Goal: Task Accomplishment & Management: Use online tool/utility

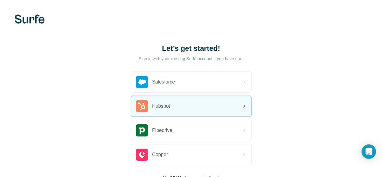
click at [131, 110] on div "Hubspot" at bounding box center [191, 106] width 120 height 21
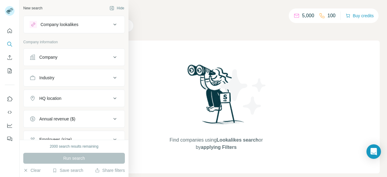
click at [92, 57] on div "Company" at bounding box center [71, 57] width 82 height 6
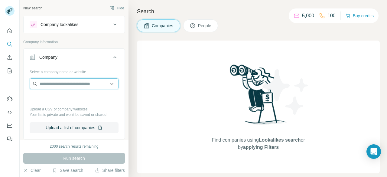
click at [93, 88] on input "text" at bounding box center [74, 83] width 89 height 11
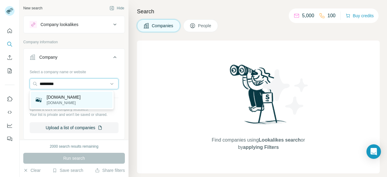
type input "*********"
click at [61, 98] on p "[DOMAIN_NAME]" at bounding box center [64, 97] width 34 height 6
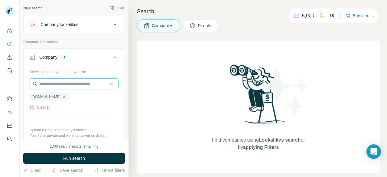
click at [74, 81] on input "text" at bounding box center [74, 83] width 89 height 11
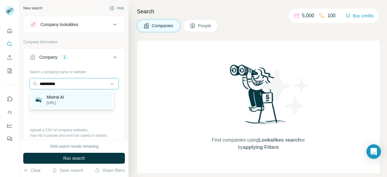
type input "**********"
click at [64, 102] on p "[URL]" at bounding box center [56, 102] width 18 height 5
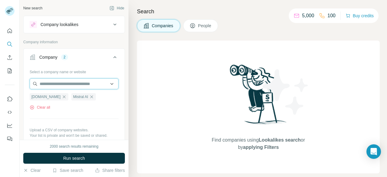
click at [72, 84] on input "text" at bounding box center [74, 83] width 89 height 11
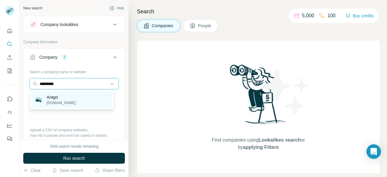
type input "*********"
click at [71, 96] on div "Arago [DOMAIN_NAME]" at bounding box center [71, 100] width 81 height 16
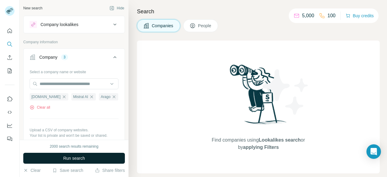
click at [86, 156] on button "Run search" at bounding box center [74, 158] width 102 height 11
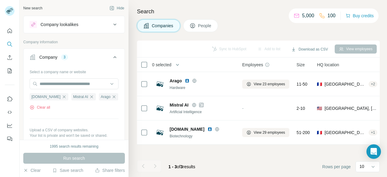
click at [205, 24] on span "People" at bounding box center [205, 26] width 14 height 6
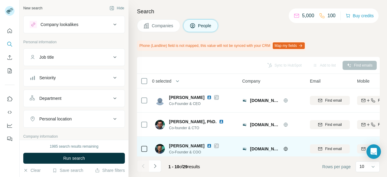
click at [175, 153] on span "Co-Founder & COO" at bounding box center [194, 151] width 50 height 5
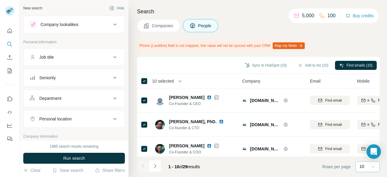
click at [374, 163] on div at bounding box center [373, 166] width 6 height 11
click at [364, 122] on p "60" at bounding box center [363, 121] width 5 height 6
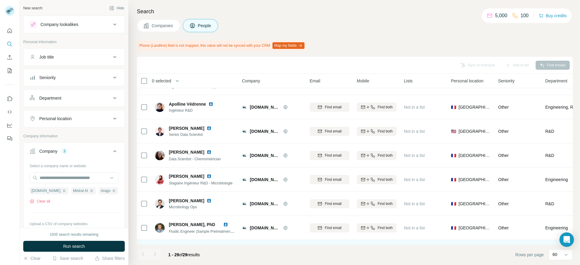
scroll to position [5, 0]
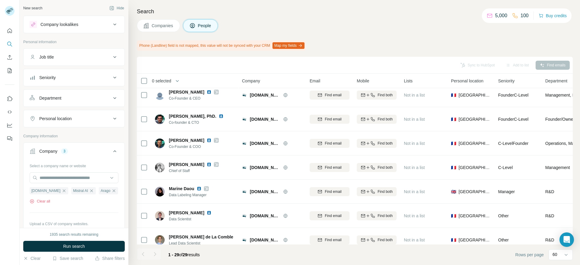
click at [149, 85] on th "0 selected" at bounding box center [185, 81] width 97 height 15
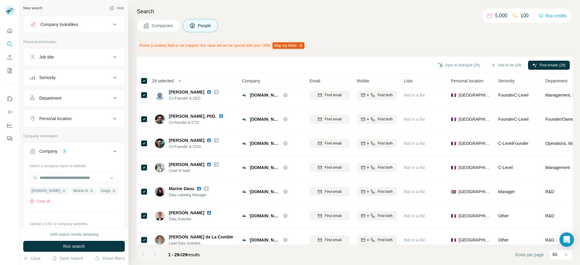
click at [170, 83] on span "29 selected" at bounding box center [163, 81] width 22 height 6
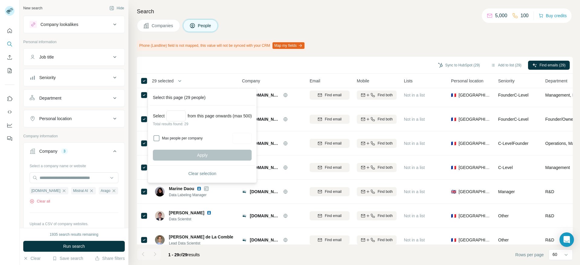
click at [197, 54] on div "Search Companies People Phone (Landline) field is not mapped, this value will n…" at bounding box center [354, 132] width 452 height 265
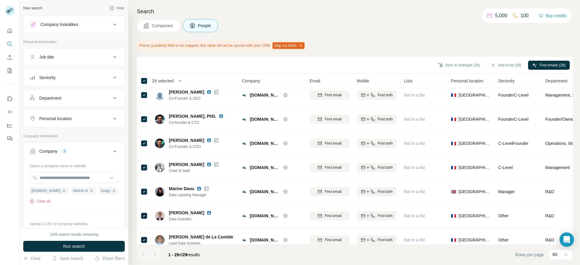
click at [160, 82] on span "29 selected" at bounding box center [163, 81] width 22 height 6
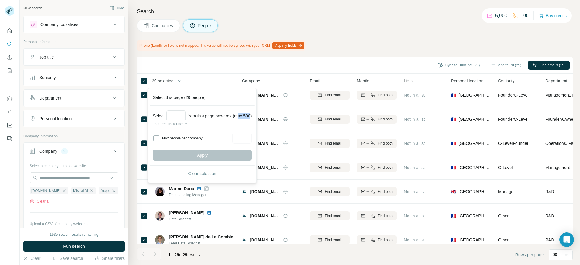
drag, startPoint x: 239, startPoint y: 117, endPoint x: 250, endPoint y: 117, distance: 10.9
click at [250, 117] on div "Select from this page onwards (max 500)" at bounding box center [202, 116] width 99 height 11
drag, startPoint x: 233, startPoint y: 116, endPoint x: 250, endPoint y: 117, distance: 17.3
click at [250, 117] on div "Select from this page onwards (max 500)" at bounding box center [202, 116] width 99 height 11
click at [241, 117] on div "Select from this page onwards (max 500)" at bounding box center [202, 116] width 99 height 11
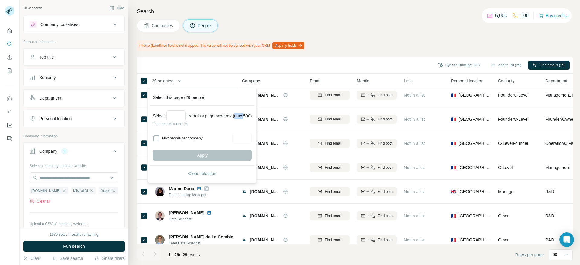
click at [241, 117] on div "Select from this page onwards (max 500)" at bounding box center [202, 116] width 99 height 11
click at [236, 117] on div "Select from this page onwards (max 500)" at bounding box center [202, 116] width 99 height 11
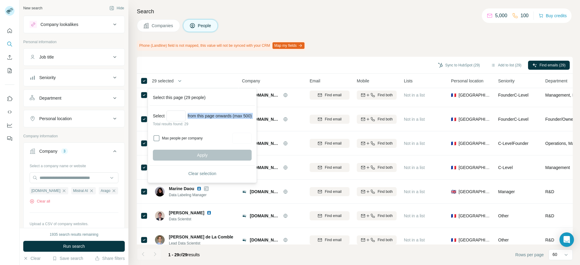
click at [236, 117] on div "Select from this page onwards (max 500)" at bounding box center [202, 116] width 99 height 11
click at [236, 118] on div "Select from this page onwards (max 500)" at bounding box center [202, 116] width 99 height 11
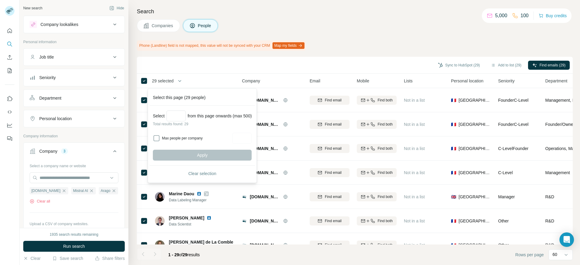
click at [294, 64] on div "Sync to HubSpot (29) Add to list (29) Find emails (29)" at bounding box center [355, 65] width 430 height 11
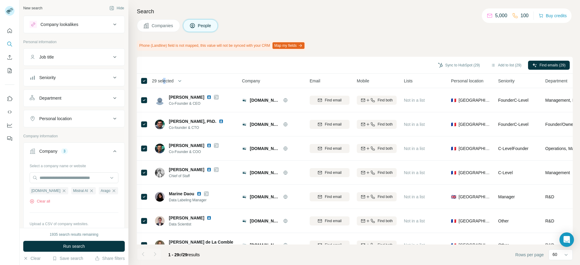
click at [166, 77] on th "29 selected" at bounding box center [185, 81] width 97 height 15
drag, startPoint x: 140, startPoint y: 80, endPoint x: 147, endPoint y: 79, distance: 7.7
click at [147, 79] on icon at bounding box center [144, 80] width 7 height 7
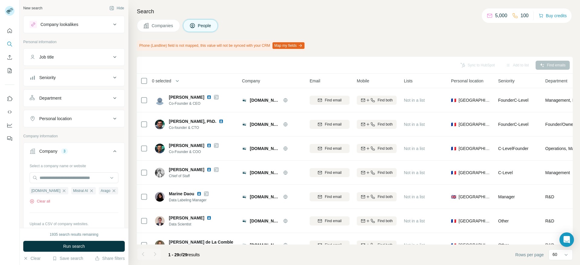
click at [171, 79] on span "0 selected" at bounding box center [166, 81] width 36 height 12
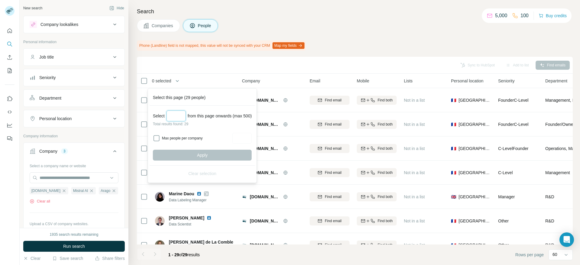
click at [177, 116] on input "Select a number (up to 500)" at bounding box center [176, 116] width 19 height 11
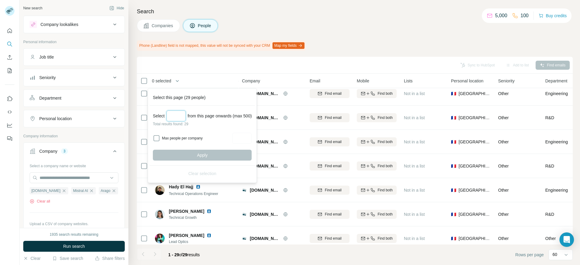
scroll to position [549, 0]
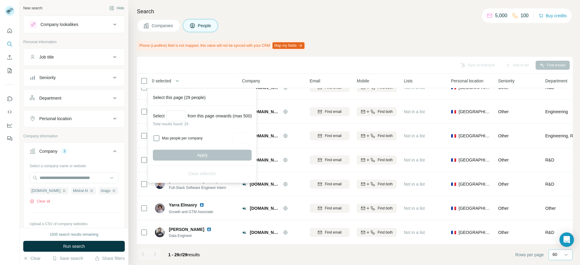
click at [387, 176] on div "60" at bounding box center [560, 255] width 15 height 6
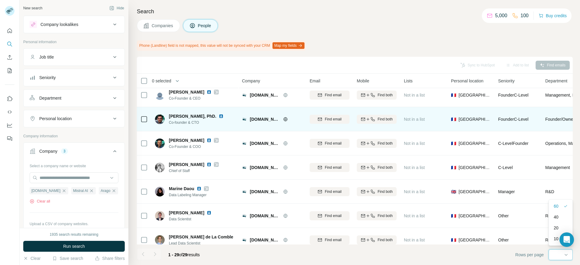
scroll to position [0, 0]
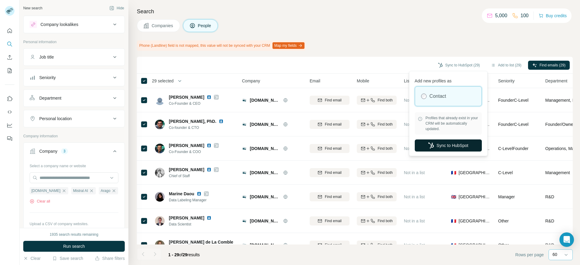
click at [387, 144] on button "Sync to HubSpot" at bounding box center [448, 146] width 67 height 12
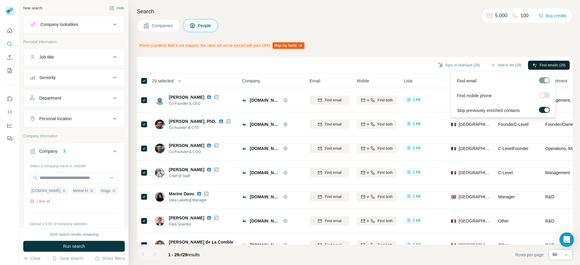
click at [387, 63] on span "Find emails (29)" at bounding box center [553, 65] width 26 height 5
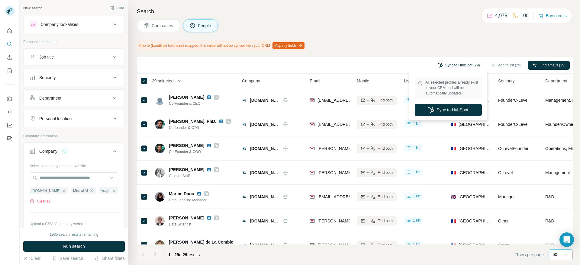
click at [387, 68] on button "Sync to HubSpot (29)" at bounding box center [459, 65] width 50 height 9
click at [387, 108] on button "Sync to HubSpot" at bounding box center [448, 110] width 67 height 12
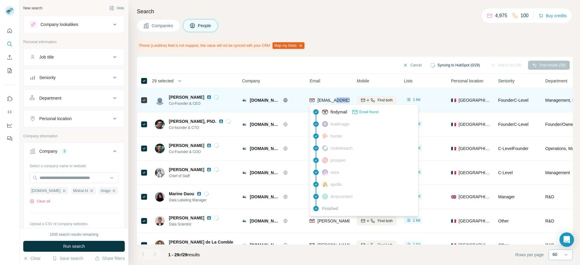
drag, startPoint x: 335, startPoint y: 100, endPoint x: 347, endPoint y: 103, distance: 12.2
click at [347, 103] on div "[EMAIL_ADDRESS][DOMAIN_NAME]" at bounding box center [347, 100] width 75 height 7
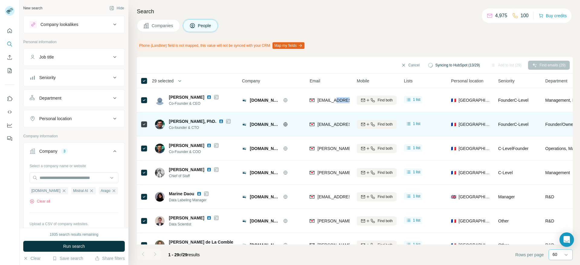
click at [301, 123] on div "[DOMAIN_NAME]" at bounding box center [276, 124] width 53 height 6
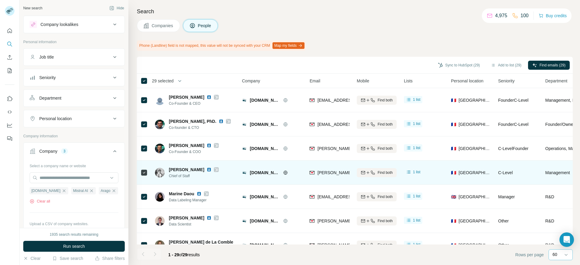
scroll to position [45, 0]
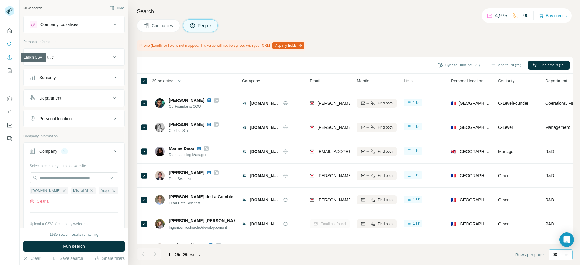
click at [10, 56] on icon "Enrich CSV" at bounding box center [10, 57] width 5 height 5
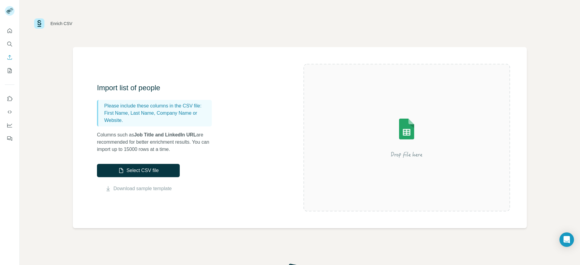
click at [150, 176] on div "Select CSV file Download sample template" at bounding box center [138, 178] width 83 height 28
click at [150, 172] on button "Select CSV file" at bounding box center [138, 170] width 83 height 13
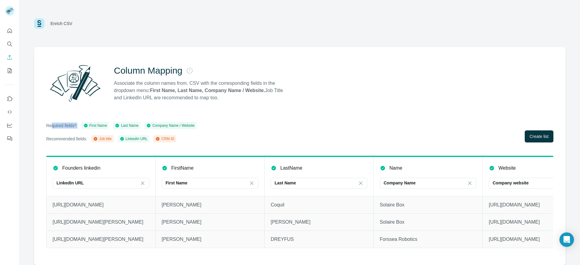
drag, startPoint x: 52, startPoint y: 125, endPoint x: 85, endPoint y: 126, distance: 33.0
click at [85, 127] on div "Required fields*: First Name Last Name Company Name / Website" at bounding box center [121, 125] width 150 height 7
click at [176, 123] on div "Company Name / Website" at bounding box center [170, 125] width 48 height 5
drag, startPoint x: 163, startPoint y: 127, endPoint x: 215, endPoint y: 127, distance: 52.0
click at [215, 127] on div "Required fields*: First Name Last Name Company Name / Website Recommended field…" at bounding box center [299, 132] width 507 height 21
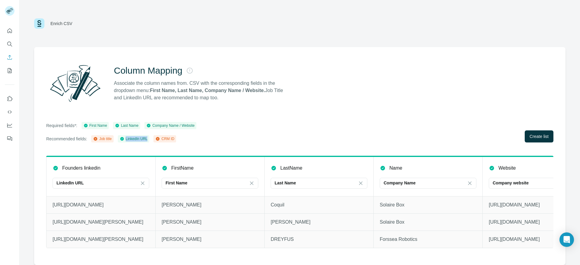
drag, startPoint x: 123, startPoint y: 139, endPoint x: 154, endPoint y: 140, distance: 30.8
click at [154, 140] on div "Job title LinkedIn URL CRM ID" at bounding box center [133, 138] width 85 height 7
click at [387, 135] on span "Create list" at bounding box center [539, 137] width 19 height 6
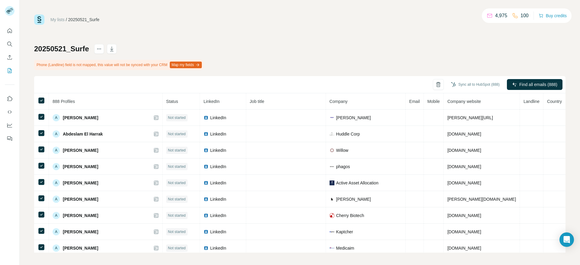
click at [344, 58] on div "[PHONE_NUMBER]_Surfe Phone (Landline) field is not mapped, this value will not …" at bounding box center [300, 148] width 532 height 209
click at [290, 56] on div "[PHONE_NUMBER]_Surfe Phone (Landline) field is not mapped, this value will not …" at bounding box center [300, 148] width 532 height 209
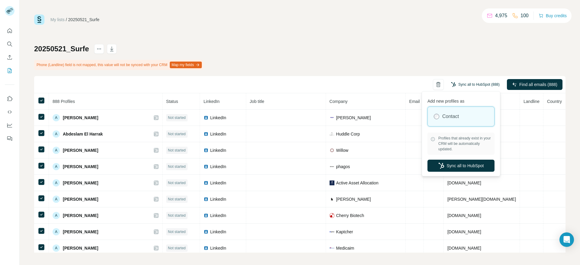
click at [387, 85] on button "Sync all to HubSpot (888)" at bounding box center [475, 84] width 57 height 9
click at [387, 86] on span "Find all emails (888)" at bounding box center [539, 85] width 38 height 6
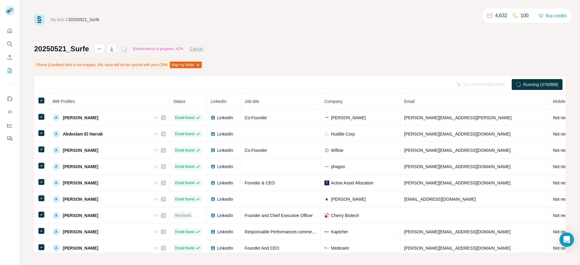
click at [315, 49] on div "20250521_Surfe Enrichment is in progress: 42% Cancel Phone (Landline) field is …" at bounding box center [300, 148] width 532 height 209
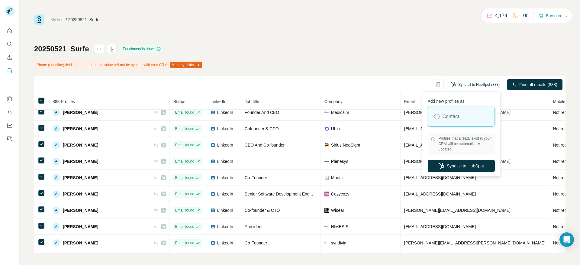
click at [387, 83] on button "Sync all to HubSpot (888)" at bounding box center [475, 84] width 57 height 9
click at [387, 163] on button "Sync all to HubSpot" at bounding box center [461, 166] width 67 height 12
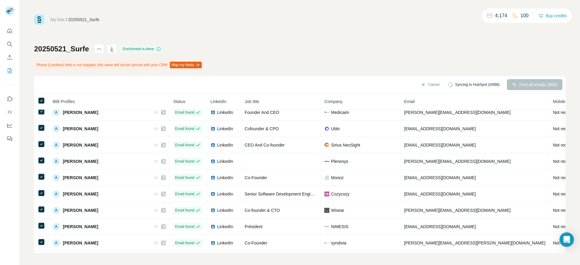
scroll to position [0, 0]
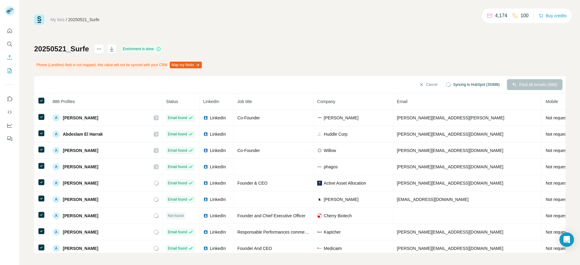
click at [10, 57] on icon "Enrich CSV" at bounding box center [10, 57] width 6 height 6
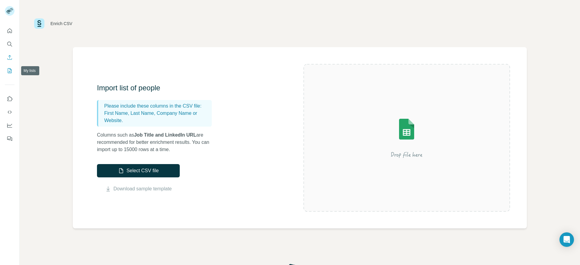
click at [9, 69] on icon "My lists" at bounding box center [10, 71] width 6 height 6
